Goal: Information Seeking & Learning: Learn about a topic

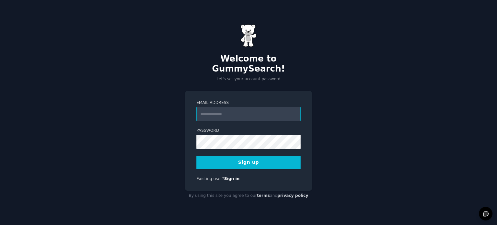
click at [228, 115] on input "Email Address" at bounding box center [248, 114] width 104 height 14
type input "**********"
click at [265, 159] on button "Sign up" at bounding box center [248, 163] width 104 height 14
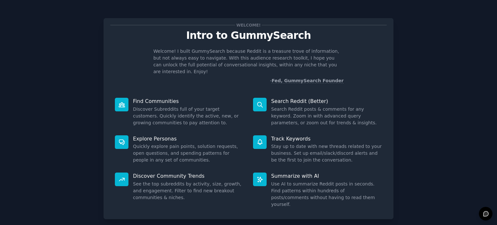
scroll to position [28, 0]
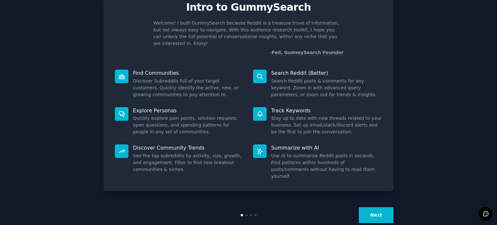
click at [384, 207] on button "Next" at bounding box center [376, 215] width 35 height 16
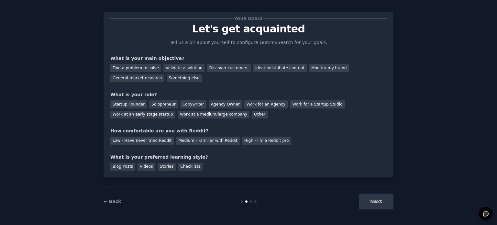
click at [384, 200] on div "Next" at bounding box center [345, 202] width 97 height 16
click at [140, 68] on div "Find a problem to solve" at bounding box center [135, 68] width 51 height 8
click at [164, 69] on div "Validate a solution" at bounding box center [183, 68] width 41 height 8
click at [154, 105] on div "Solopreneur" at bounding box center [163, 104] width 28 height 8
click at [217, 138] on div "Medium - Familiar with Reddit" at bounding box center [207, 141] width 63 height 8
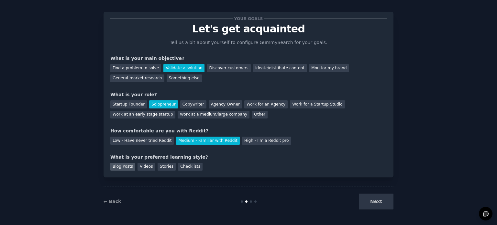
click at [121, 168] on div "Blog Posts" at bounding box center [122, 167] width 25 height 8
click at [163, 165] on div "Stories" at bounding box center [167, 167] width 18 height 8
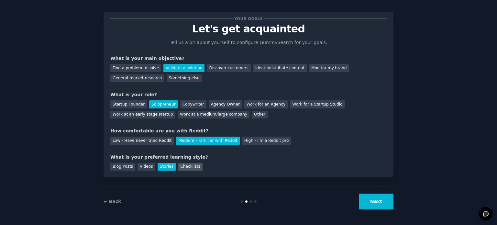
click at [178, 164] on div "Checklists" at bounding box center [190, 167] width 25 height 8
click at [369, 206] on button "Next" at bounding box center [376, 202] width 35 height 16
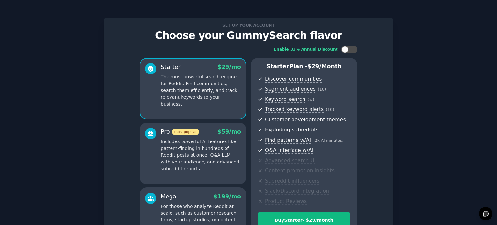
scroll to position [85, 0]
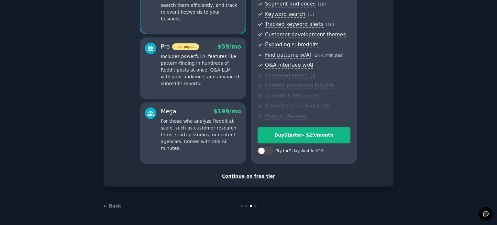
click at [252, 178] on div "Continue on free tier" at bounding box center [248, 176] width 276 height 7
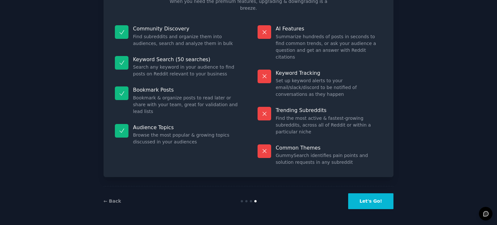
scroll to position [27, 0]
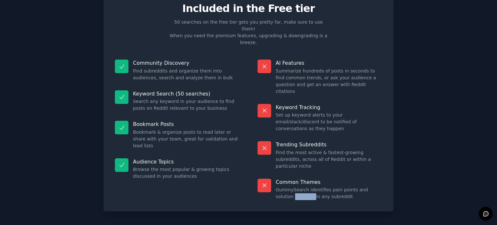
click at [252, 178] on div "Free plan info Included in the Free tier 50 searches on the free tier gets you …" at bounding box center [249, 116] width 290 height 268
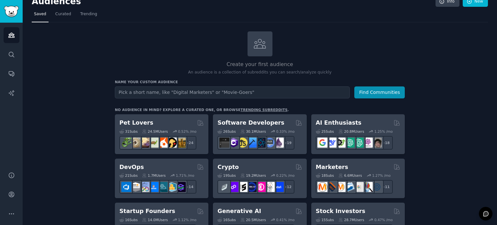
scroll to position [10, 0]
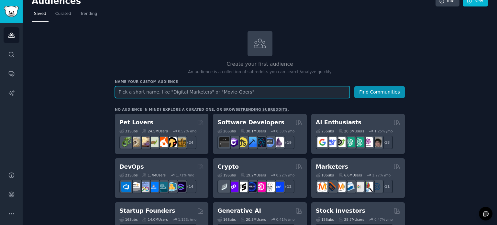
click at [234, 90] on input "text" at bounding box center [232, 92] width 235 height 12
paste input "Entrepreneur"
type input "Entrepreneur"
click at [354, 86] on button "Find Communities" at bounding box center [379, 92] width 50 height 12
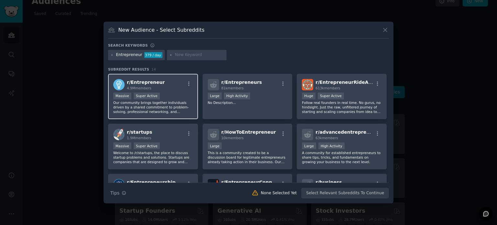
click at [183, 75] on div "r/ Entrepreneur 4.9M members Massive Super Active Our community brings together…" at bounding box center [153, 97] width 90 height 46
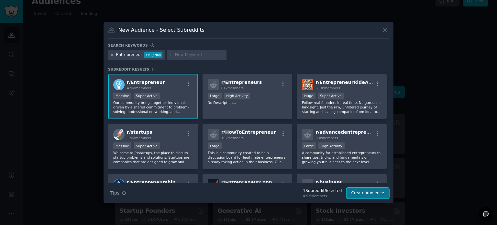
click at [361, 194] on button "Create Audience" at bounding box center [368, 193] width 43 height 11
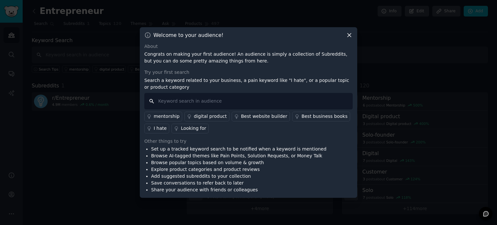
click at [240, 105] on input "text" at bounding box center [248, 101] width 208 height 17
paste input "positioning help coach"
type input "positioning help coach"
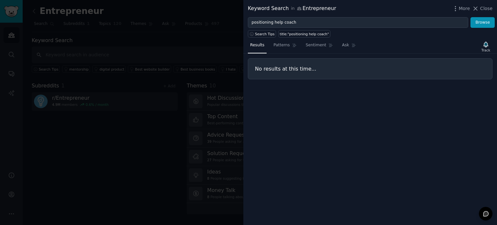
click at [233, 75] on div at bounding box center [248, 112] width 497 height 225
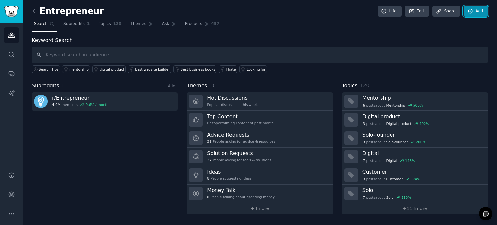
click at [480, 13] on link "Add" at bounding box center [476, 11] width 24 height 11
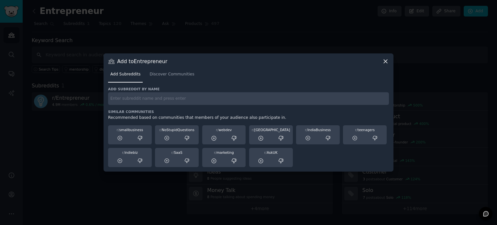
click at [225, 95] on input "text" at bounding box center [248, 98] width 281 height 13
paste input "SmallBusiness"
type input "SmallBusiness"
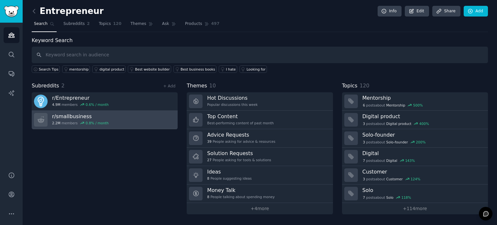
click at [133, 121] on link "r/ smallbusiness 2.2M members 0.8 % / month" at bounding box center [105, 120] width 146 height 18
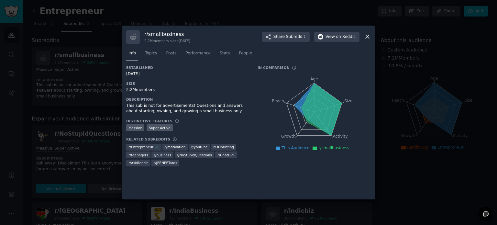
click at [412, 130] on div at bounding box center [248, 112] width 497 height 225
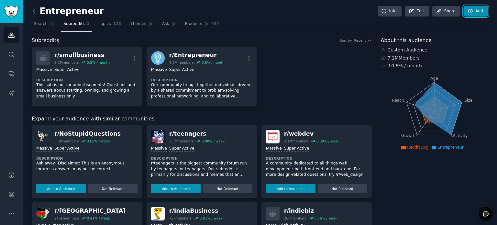
click at [469, 11] on icon at bounding box center [470, 11] width 4 height 4
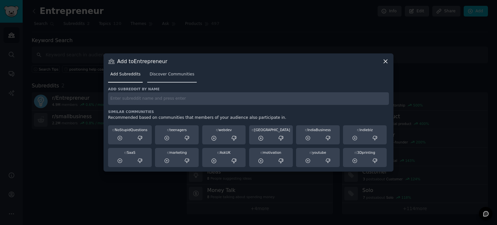
click at [155, 74] on span "Discover Communities" at bounding box center [172, 75] width 45 height 6
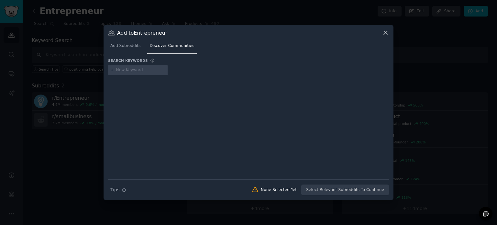
click at [139, 70] on input "text" at bounding box center [140, 70] width 49 height 6
click at [127, 50] on link "Add Subreddits" at bounding box center [125, 47] width 35 height 13
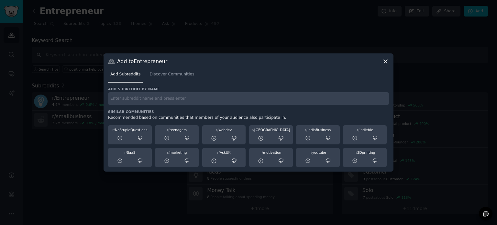
click at [166, 30] on div at bounding box center [248, 112] width 497 height 225
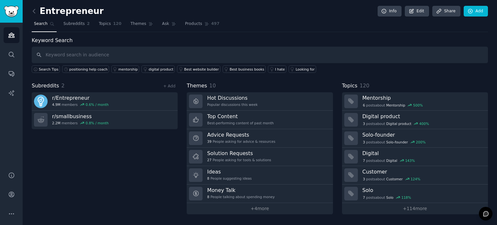
click at [166, 30] on link "Ask" at bounding box center [169, 25] width 18 height 13
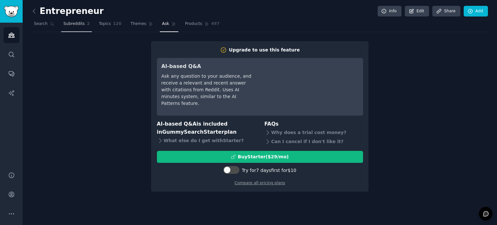
click at [75, 25] on span "Subreddits" at bounding box center [73, 24] width 21 height 6
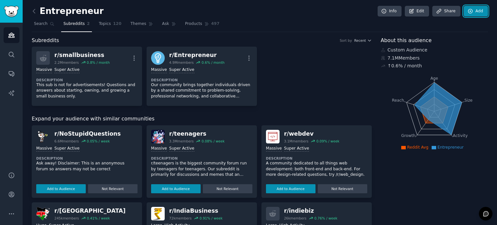
click at [471, 13] on icon at bounding box center [471, 11] width 6 height 6
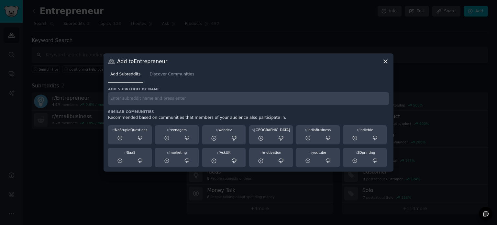
drag, startPoint x: 369, startPoint y: 91, endPoint x: 368, endPoint y: 96, distance: 4.7
click at [368, 96] on div "Add subreddit by name" at bounding box center [248, 96] width 281 height 18
click at [368, 96] on input "text" at bounding box center [248, 98] width 281 height 13
paste input "LinkedIn"
type input "LinkedIn"
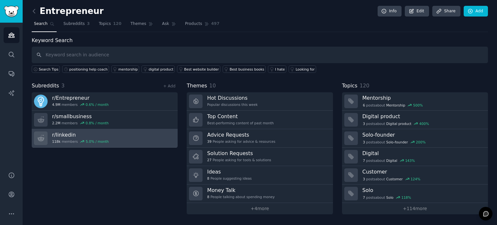
click at [136, 144] on link "r/ linkedin 118k members 5.0 % / month" at bounding box center [105, 138] width 146 height 18
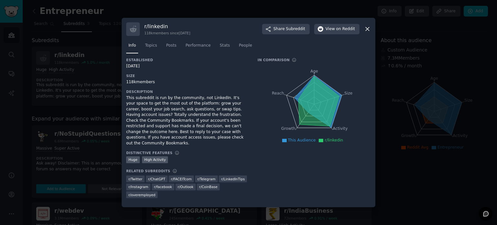
click at [113, 113] on div at bounding box center [248, 112] width 497 height 225
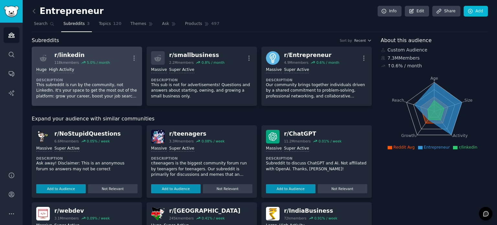
click at [116, 70] on div "Huge High Activity" at bounding box center [86, 70] width 101 height 6
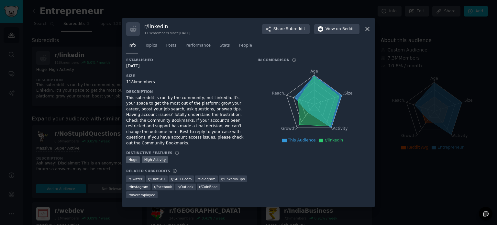
click at [416, 86] on div at bounding box center [248, 112] width 497 height 225
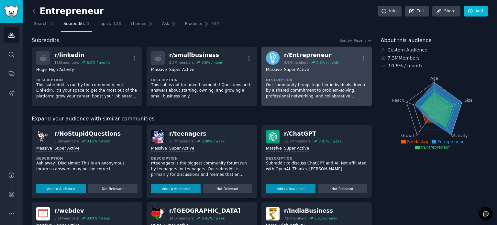
click at [307, 85] on p "Our community brings together individuals driven by a shared commitment to prob…" at bounding box center [316, 90] width 101 height 17
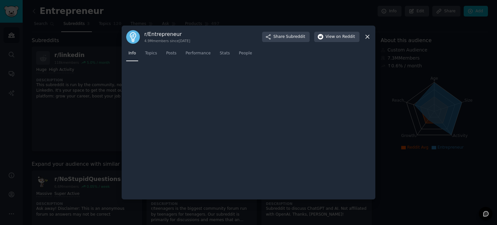
click at [307, 85] on div at bounding box center [248, 129] width 245 height 129
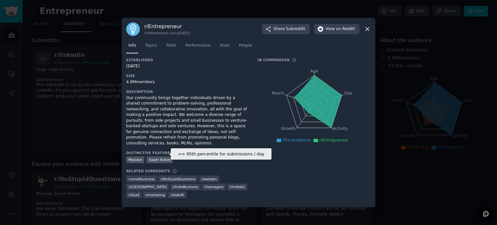
click at [161, 156] on div "Super Active" at bounding box center [160, 159] width 26 height 7
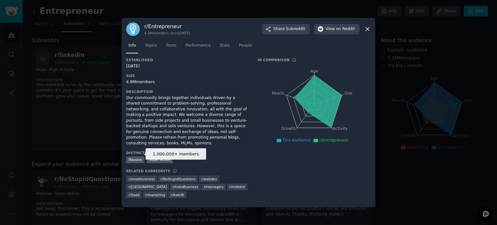
click at [132, 158] on div "Massive" at bounding box center [135, 159] width 18 height 7
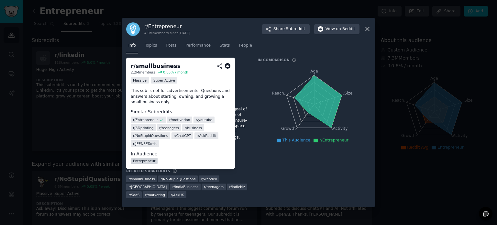
click at [145, 162] on link "Entrepreneur" at bounding box center [144, 161] width 27 height 6
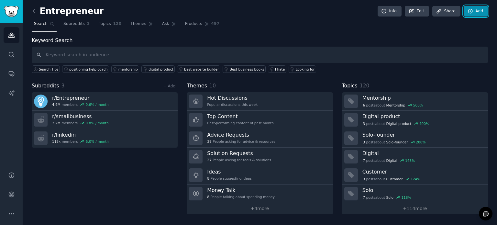
click at [477, 11] on link "Add" at bounding box center [476, 11] width 24 height 11
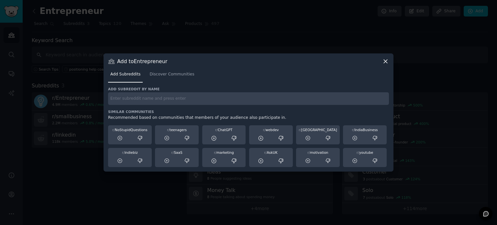
drag, startPoint x: 366, startPoint y: 90, endPoint x: 366, endPoint y: 94, distance: 3.9
click at [366, 94] on div "Add subreddit by name" at bounding box center [248, 96] width 281 height 18
click at [366, 94] on input "text" at bounding box center [248, 98] width 281 height 13
paste input "ContentMarketing"
type input "ContentMarketing"
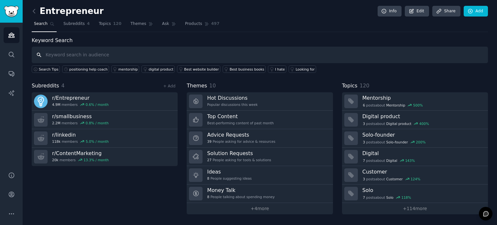
click at [179, 50] on input "text" at bounding box center [260, 55] width 456 height 17
paste input "content pillars LinkedIn consultant"
type input "content pillars LinkedIn consultant"
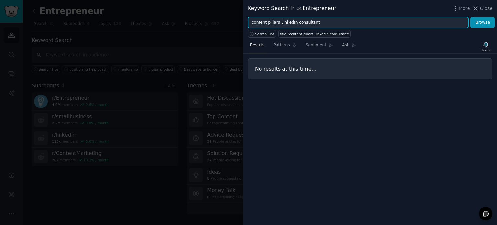
click at [290, 21] on input "content pillars LinkedIn consultant" at bounding box center [358, 22] width 220 height 11
drag, startPoint x: 290, startPoint y: 21, endPoint x: 302, endPoint y: 20, distance: 11.4
click at [302, 20] on input "content pillars LinkedIn consultant" at bounding box center [358, 22] width 220 height 11
click at [471, 17] on button "Browse" at bounding box center [483, 22] width 24 height 11
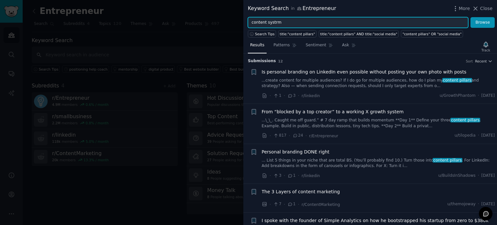
click at [471, 17] on button "Browse" at bounding box center [483, 22] width 24 height 11
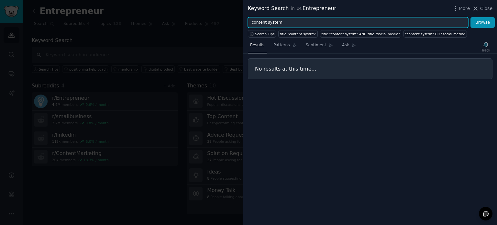
type input "content system"
click at [471, 17] on button "Browse" at bounding box center [483, 22] width 24 height 11
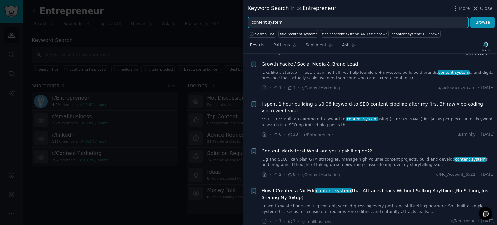
scroll to position [8, 0]
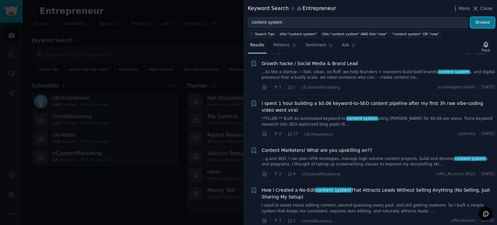
click at [484, 19] on button "Browse" at bounding box center [483, 22] width 24 height 11
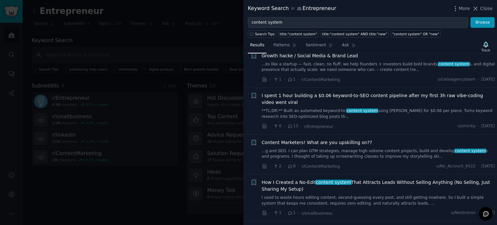
click at [463, 72] on link "...ks like a startup — fast, clean, no fluff. we help founders + investors buil…" at bounding box center [378, 66] width 233 height 11
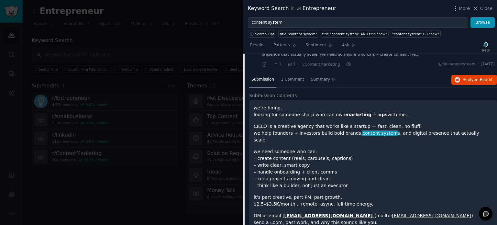
scroll to position [32, 0]
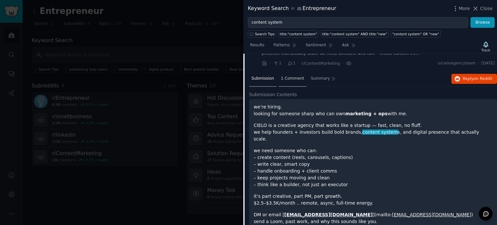
click at [296, 74] on div "1 Comment" at bounding box center [293, 79] width 28 height 16
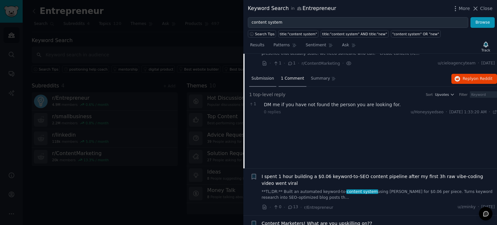
click at [257, 83] on div "Submission" at bounding box center [262, 79] width 27 height 16
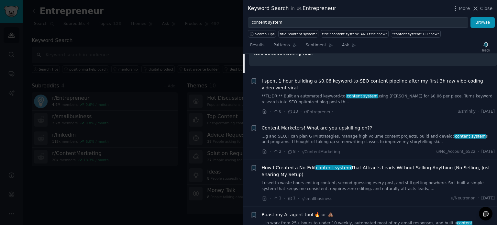
scroll to position [212, 0]
click at [377, 125] on div "Content Marketers! What are you upskilling on?? ...g and SEO. I can plan GTM st…" at bounding box center [378, 135] width 233 height 20
click at [416, 134] on link "...g and SEO. I can plan GTM strategies, manage high volume content projects, b…" at bounding box center [378, 139] width 233 height 11
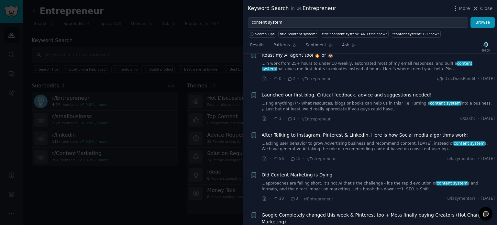
scroll to position [310, 0]
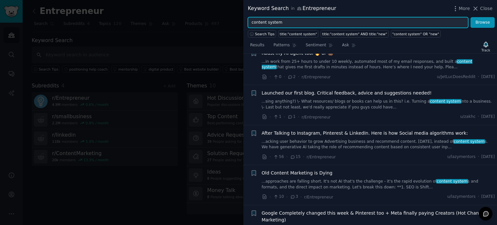
click at [368, 23] on input "content system" at bounding box center [358, 22] width 220 height 11
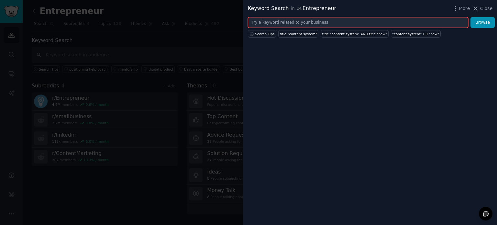
paste input "coaching business"
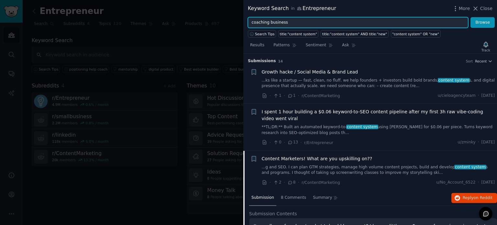
type input "coaching business"
click at [471, 17] on button "Browse" at bounding box center [483, 22] width 24 height 11
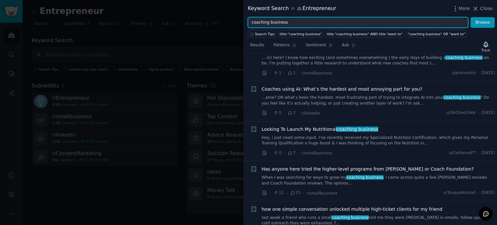
scroll to position [24, 0]
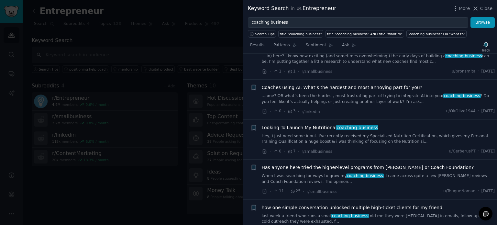
click at [373, 143] on link "Hey, i just need some input. I've recently received my Specialized Nutrition Ce…" at bounding box center [378, 138] width 233 height 11
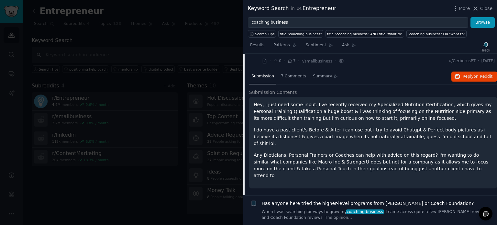
scroll to position [115, 0]
click at [291, 75] on span "7 Comments" at bounding box center [293, 76] width 25 height 6
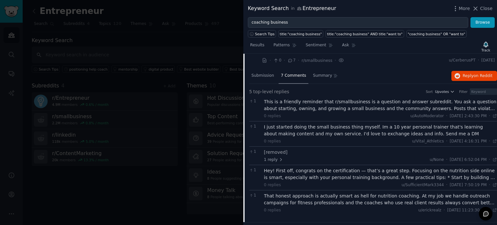
click at [350, 111] on div "This is a friendly reminder that r/smallbusiness is a question and answer subre…" at bounding box center [380, 108] width 233 height 20
click at [353, 110] on div "This is a friendly reminder that r/smallbusiness is a question and answer subre…" at bounding box center [380, 105] width 233 height 14
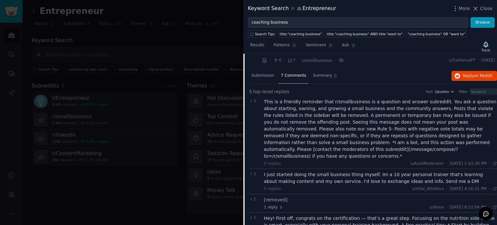
click at [361, 186] on div "0 replies u/Vital_Athletics · Mon 9/15/2025, 4:16:31 PM Mon 9/15/2025 ·" at bounding box center [380, 189] width 233 height 6
click at [374, 171] on div "I just started doing the small business thing myself. Im a 10 year personal tra…" at bounding box center [380, 178] width 233 height 14
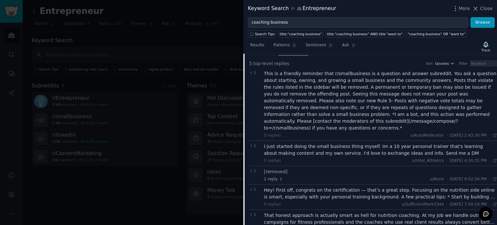
scroll to position [146, 0]
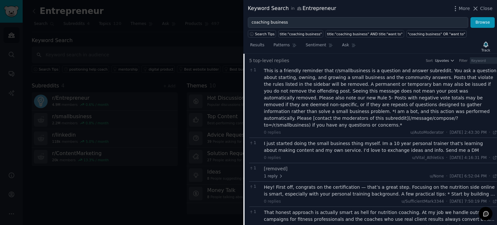
click at [336, 173] on div "1 reply u/None · Mon 9/15/2025, 6:52:04 PM Mon 9/15/2025 ·" at bounding box center [380, 176] width 233 height 6
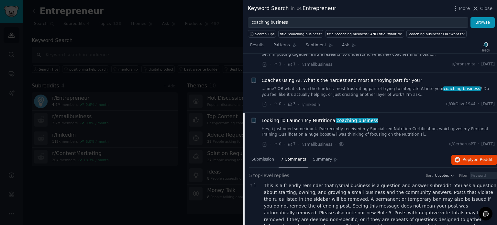
scroll to position [30, 0]
click at [257, 163] on div "Submission" at bounding box center [262, 161] width 27 height 16
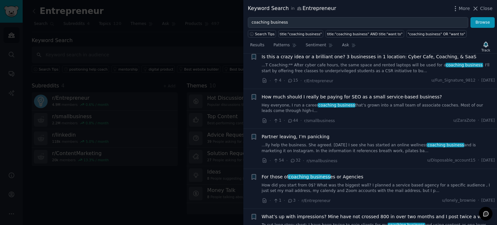
scroll to position [421, 0]
click at [391, 142] on link "...lly help the business. She agreed. 3 days later I see she has started an onl…" at bounding box center [378, 147] width 233 height 11
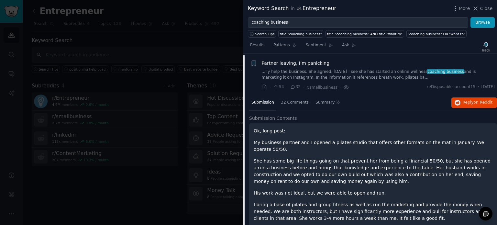
scroll to position [369, 0]
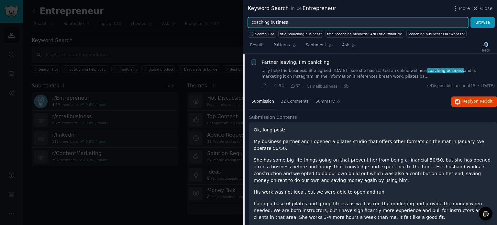
click at [313, 22] on input "coaching business" at bounding box center [358, 22] width 220 height 11
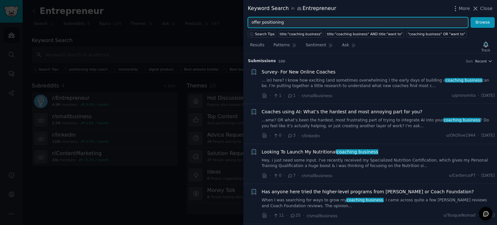
click at [471, 17] on button "Browse" at bounding box center [483, 22] width 24 height 11
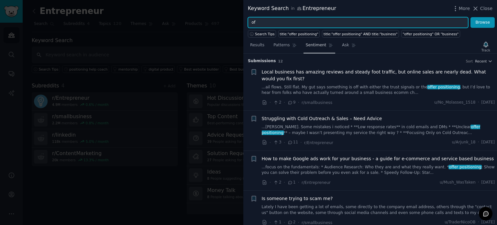
type input "o"
type input "struggle with content"
click at [471, 17] on button "Browse" at bounding box center [483, 22] width 24 height 11
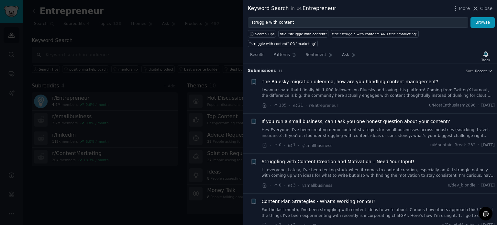
click at [450, 118] on div "If you run a small business, can I ask you one honest question about your conte…" at bounding box center [378, 128] width 233 height 20
click at [450, 127] on link "Hey Everyone, I’ve been creating demo content strategies for small businesses a…" at bounding box center [378, 132] width 233 height 11
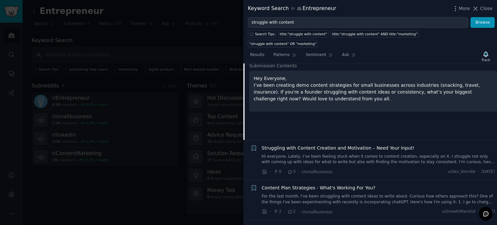
scroll to position [111, 0]
click at [403, 153] on link "Hi everyone, Lately, I’ve been feeling stuck when it comes to content creation,…" at bounding box center [378, 158] width 233 height 11
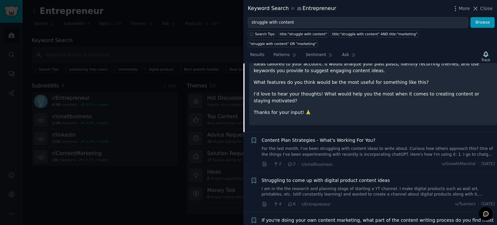
scroll to position [214, 0]
click at [354, 146] on link "For the last month, I've been struggling with content ideas to write about. Cur…" at bounding box center [378, 151] width 233 height 11
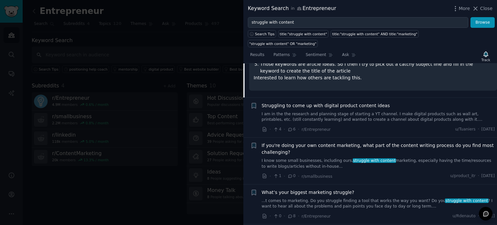
scroll to position [262, 0]
click at [299, 111] on link "I am in the the research and planning stage of starting a YT channel. I make di…" at bounding box center [378, 116] width 233 height 11
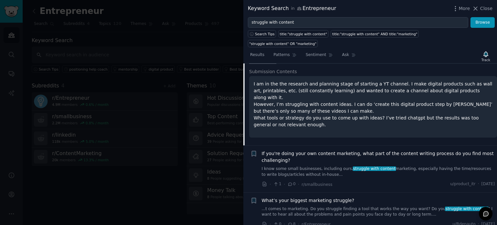
scroll to position [252, 0]
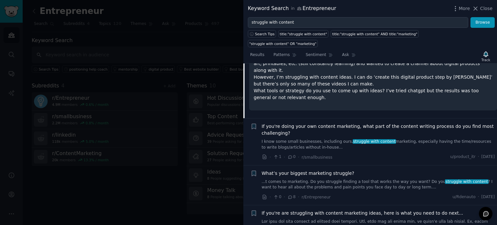
click at [330, 124] on span "If you're doing your own content marketing, what part of the content writing pr…" at bounding box center [378, 130] width 233 height 14
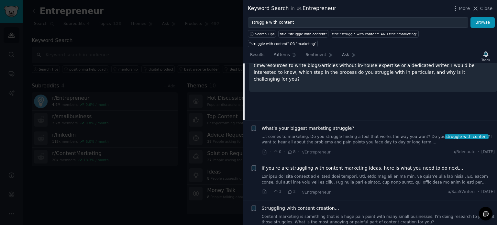
scroll to position [307, 0]
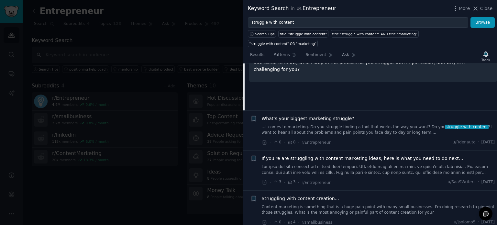
click at [330, 124] on link "...t comes to marketing. Do you struggle finding a tool that works the way you …" at bounding box center [378, 129] width 233 height 11
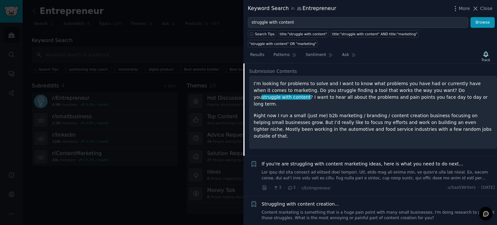
scroll to position [381, 0]
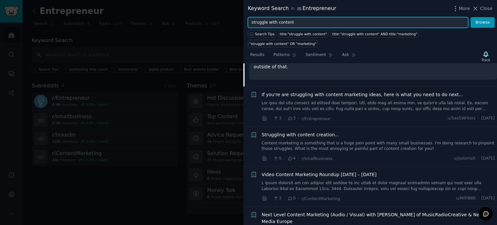
click at [306, 21] on input "struggle with content" at bounding box center [358, 22] width 220 height 11
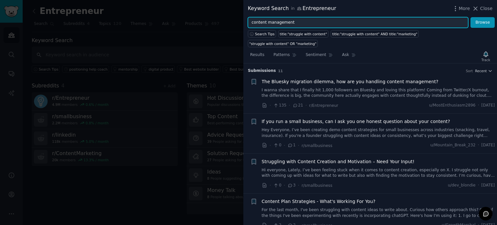
type input "content management"
click at [471, 17] on button "Browse" at bounding box center [483, 22] width 24 height 11
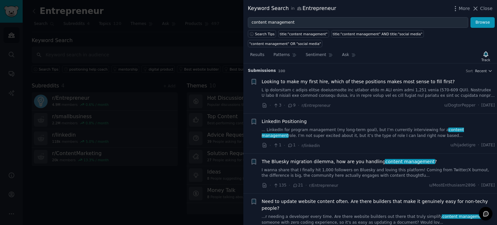
click at [412, 87] on link at bounding box center [378, 92] width 233 height 11
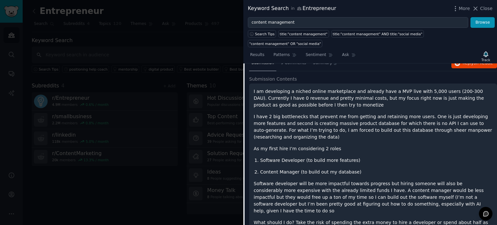
scroll to position [43, 0]
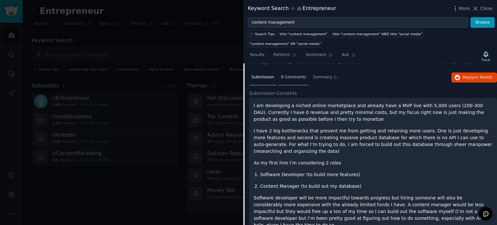
click at [285, 72] on div "9 Comments" at bounding box center [294, 78] width 30 height 16
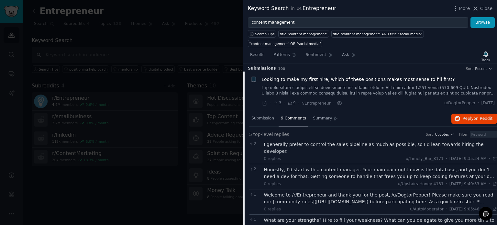
scroll to position [2, 0]
click at [267, 116] on span "Submission" at bounding box center [262, 119] width 23 height 6
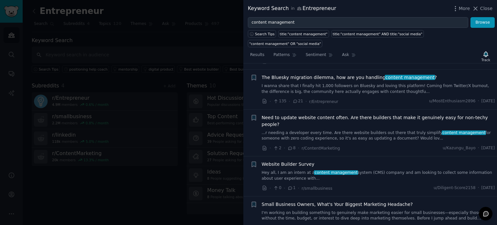
scroll to position [224, 0]
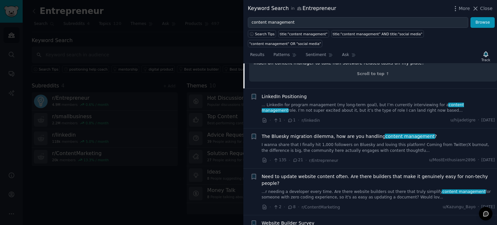
click at [295, 93] on span "LinkedIn Positioning" at bounding box center [284, 96] width 45 height 7
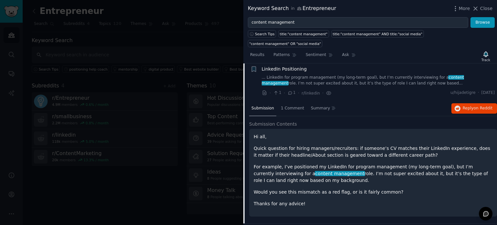
scroll to position [50, 0]
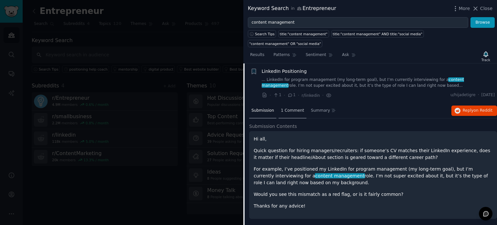
click at [283, 108] on span "1 Comment" at bounding box center [292, 111] width 23 height 6
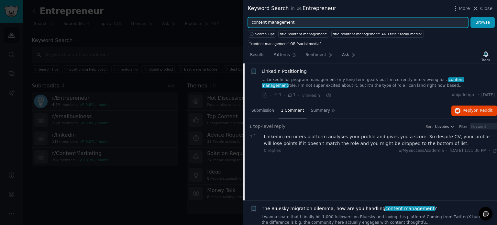
click at [317, 23] on input "content management" at bounding box center [358, 22] width 220 height 11
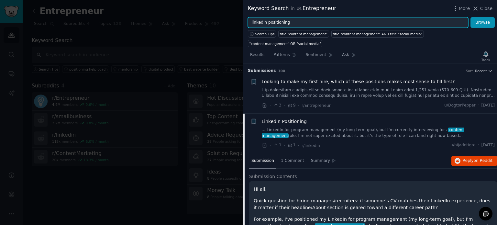
click at [471, 17] on button "Browse" at bounding box center [483, 22] width 24 height 11
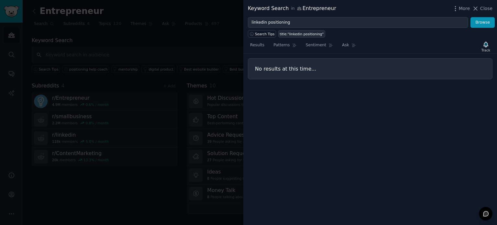
click at [313, 32] on div "title:"linkedin positioning"" at bounding box center [302, 34] width 44 height 5
type input "title:"linkedin positioning""
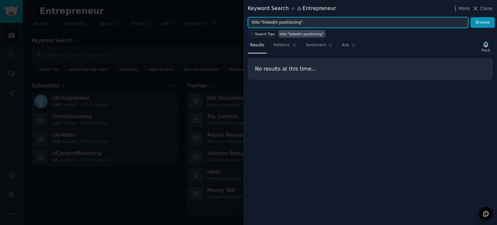
click at [291, 22] on input "title:"linkedin positioning"" at bounding box center [358, 22] width 220 height 11
click at [471, 17] on button "Browse" at bounding box center [483, 22] width 24 height 11
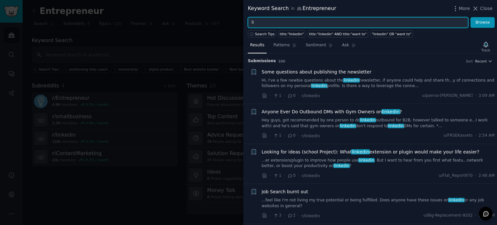
type input "l"
click at [471, 17] on button "Browse" at bounding box center [483, 22] width 24 height 11
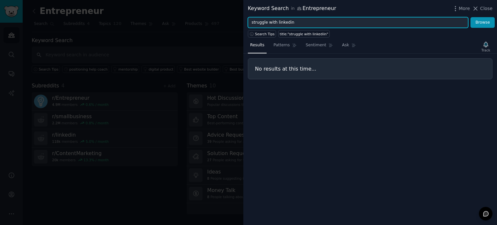
type input "struggle with linkedin"
click at [471, 17] on button "Browse" at bounding box center [483, 22] width 24 height 11
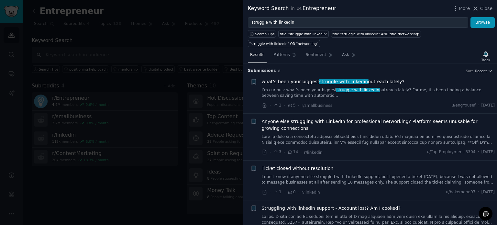
click at [320, 87] on link "I’m curious: what’s been your biggest struggle with linkedin outreach lately? F…" at bounding box center [378, 92] width 233 height 11
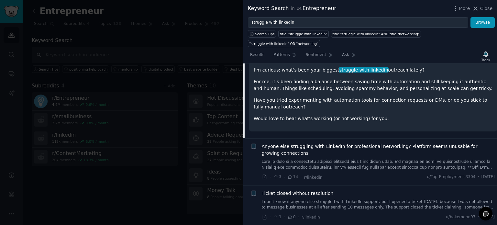
scroll to position [89, 0]
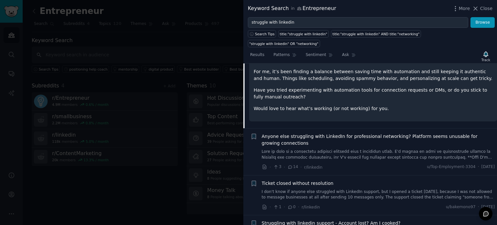
click at [341, 133] on span "Anyone else struggling with LinkedIn for professional networking? Platform seem…" at bounding box center [378, 140] width 233 height 14
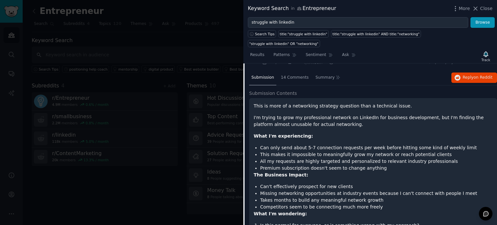
scroll to position [91, 0]
click at [313, 144] on li "Can only send about 5-7 connection requests per week before hitting some kind o…" at bounding box center [376, 147] width 232 height 7
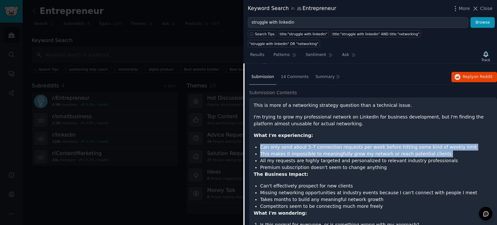
drag, startPoint x: 313, startPoint y: 137, endPoint x: 313, endPoint y: 144, distance: 7.4
click at [313, 144] on ul "Can only send about 5-7 connection requests per week before hitting some kind o…" at bounding box center [373, 157] width 239 height 27
click at [313, 150] on li "This makes it impossible to meaningfully grow my network or reach potential cli…" at bounding box center [376, 153] width 232 height 7
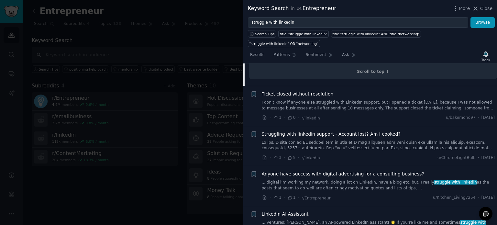
scroll to position [301, 0]
click at [336, 170] on div "Anyone have success with digital advertising for a consulting business? ... dig…" at bounding box center [378, 180] width 233 height 20
click at [342, 179] on link "... digital i’m working my network, doing a lot on LinkedIn, have a blog etc. b…" at bounding box center [378, 184] width 233 height 11
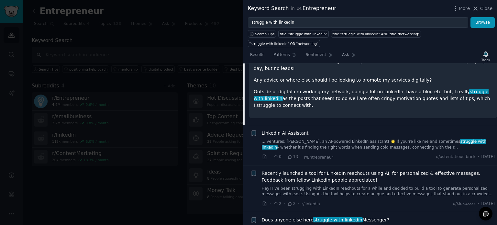
scroll to position [268, 0]
